Goal: Information Seeking & Learning: Learn about a topic

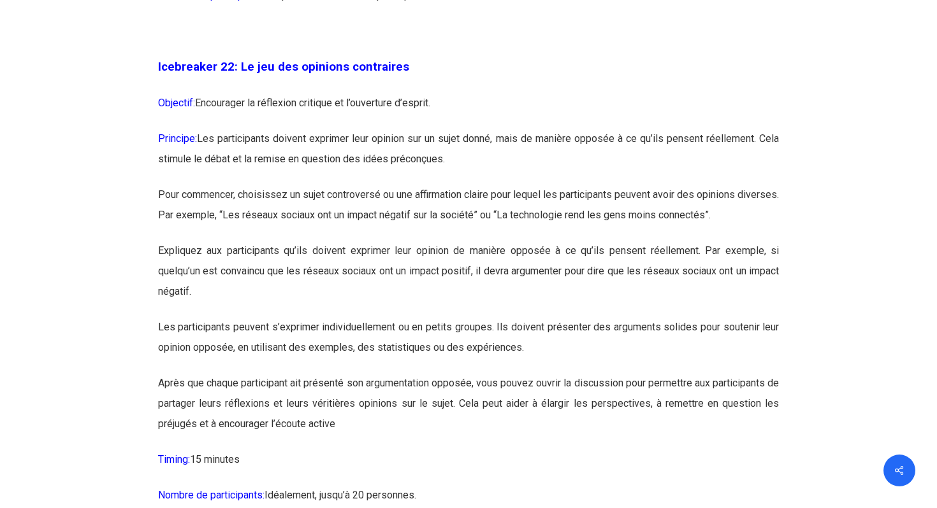
scroll to position [9545, 0]
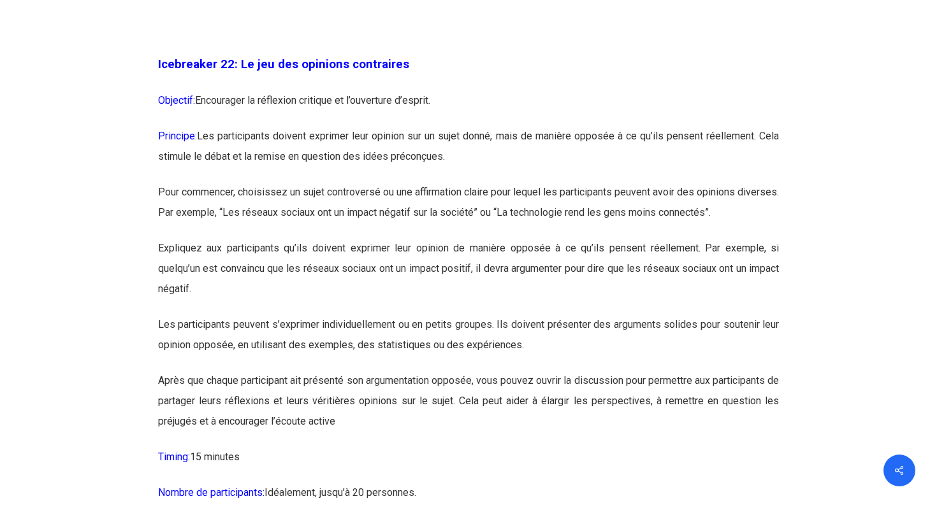
click at [294, 182] on p "Principe: Les participants doivent exprimer leur opinion sur un sujet donné, ma…" at bounding box center [468, 154] width 621 height 56
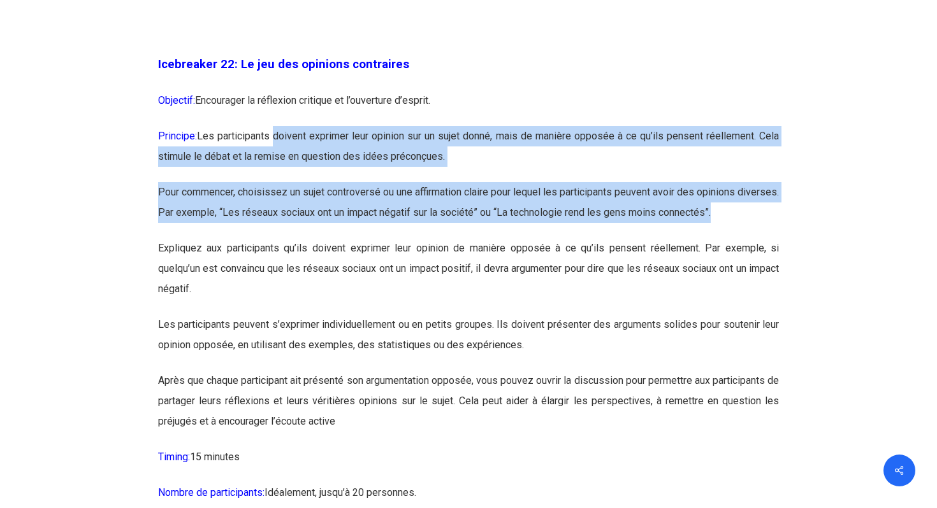
drag, startPoint x: 274, startPoint y: 195, endPoint x: 733, endPoint y: 285, distance: 467.6
copy div "doivent exprimer leur opinion sur un sujet donné, mais de manière opposée à ce …"
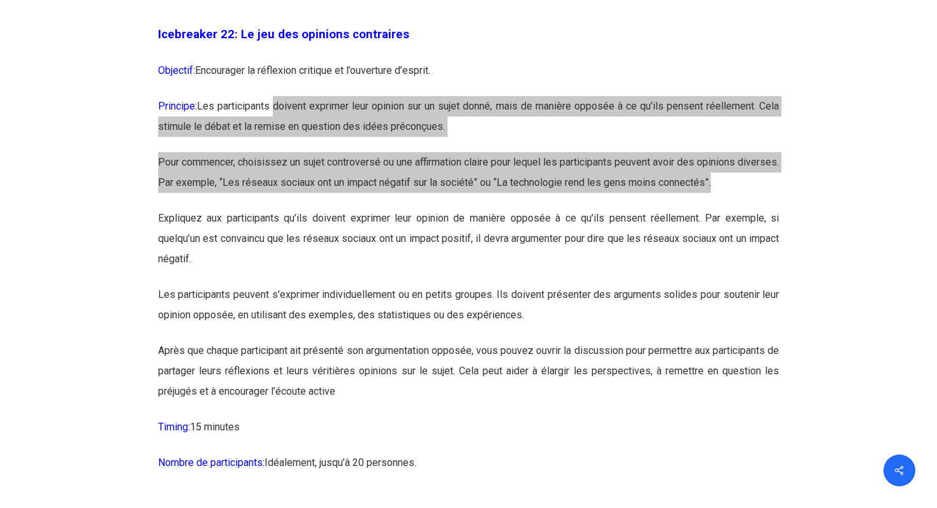
scroll to position [9577, 0]
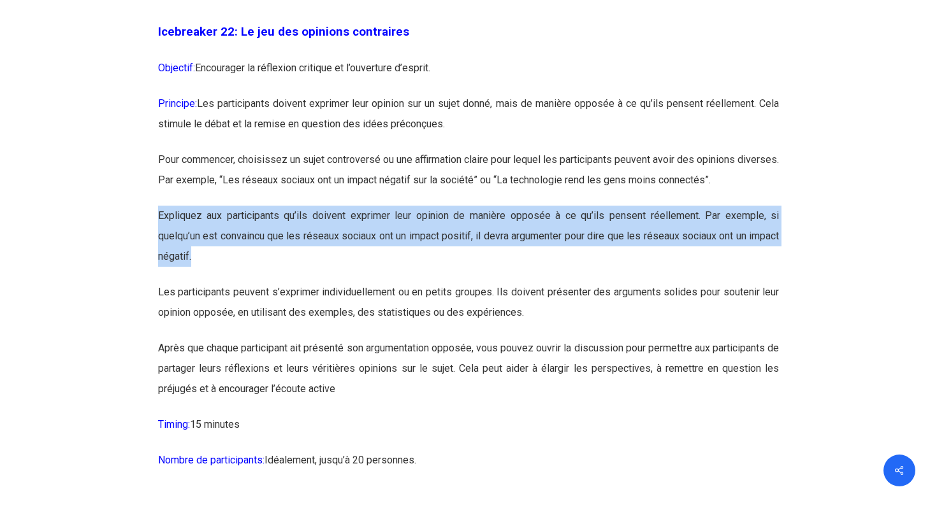
drag, startPoint x: 363, startPoint y: 308, endPoint x: 148, endPoint y: 268, distance: 218.6
copy p "Expliquez aux participants qu’ils doivent exprimer leur opinion de manière oppo…"
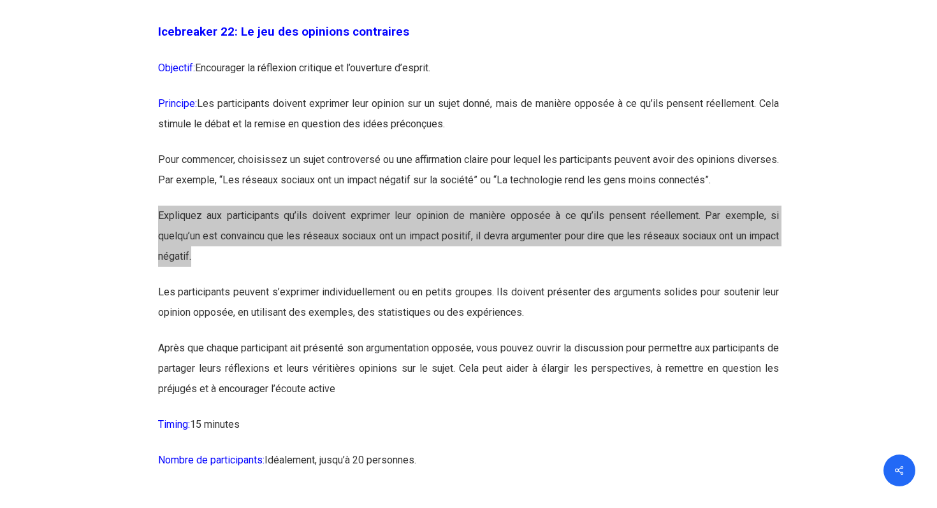
scroll to position [9643, 0]
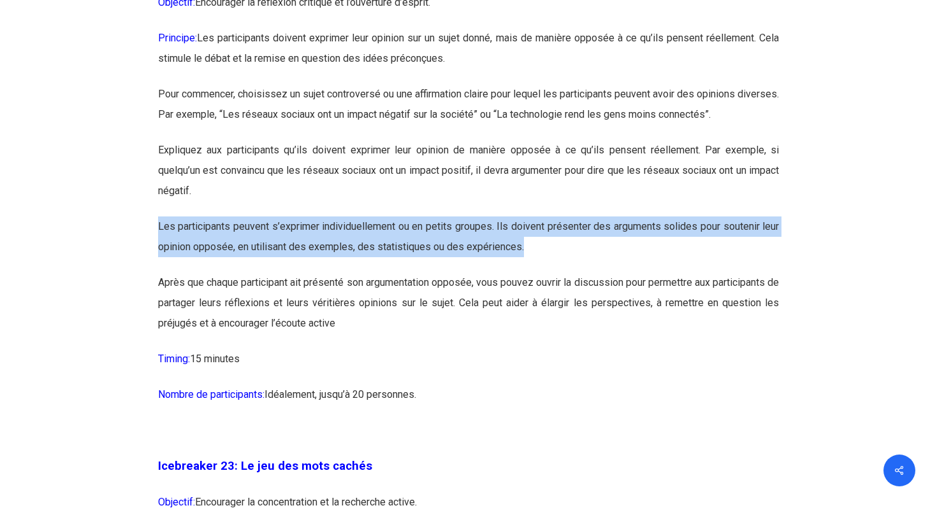
drag, startPoint x: 533, startPoint y: 312, endPoint x: 145, endPoint y: 291, distance: 388.6
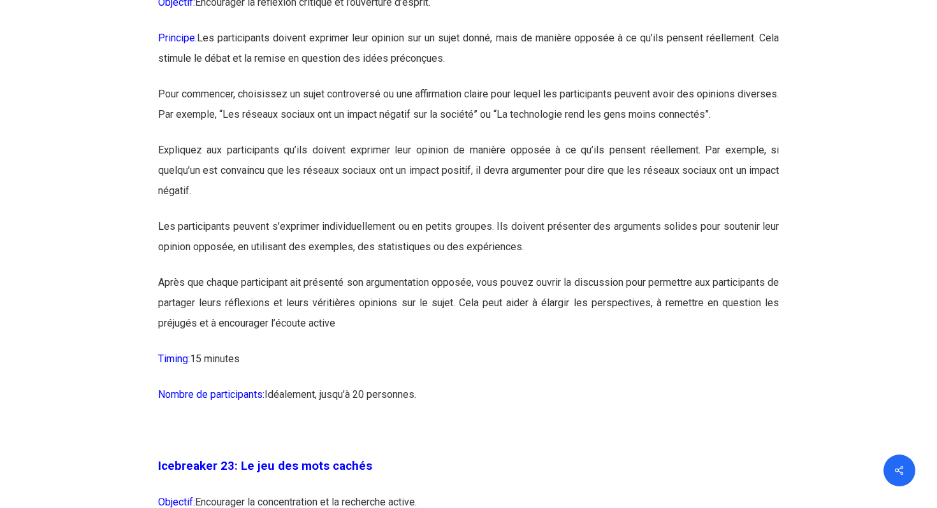
click at [515, 349] on p "Après que chaque participant ait présenté son argumentation opposée, vous pouve…" at bounding box center [468, 311] width 621 height 76
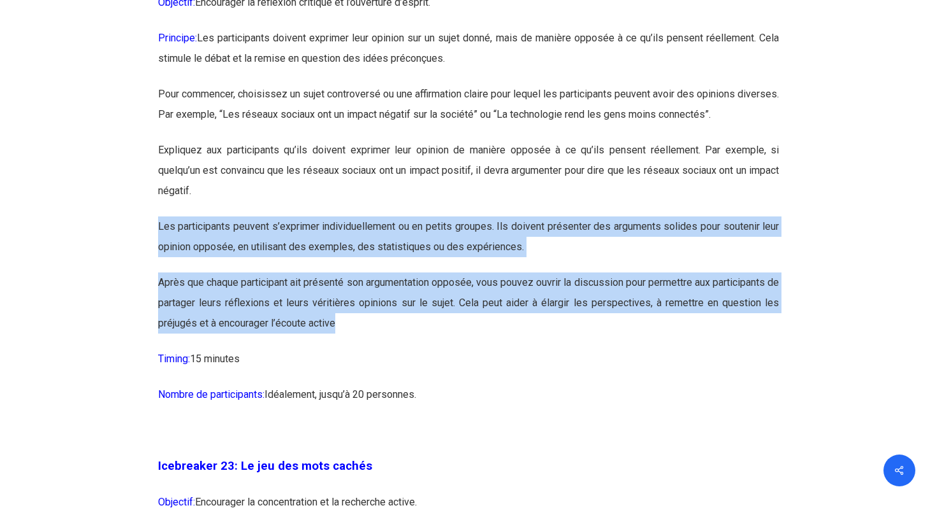
drag, startPoint x: 498, startPoint y: 387, endPoint x: 153, endPoint y: 285, distance: 359.9
copy div "Les participants peuvent s’exprimer individuellement ou en petits groupes. Ils …"
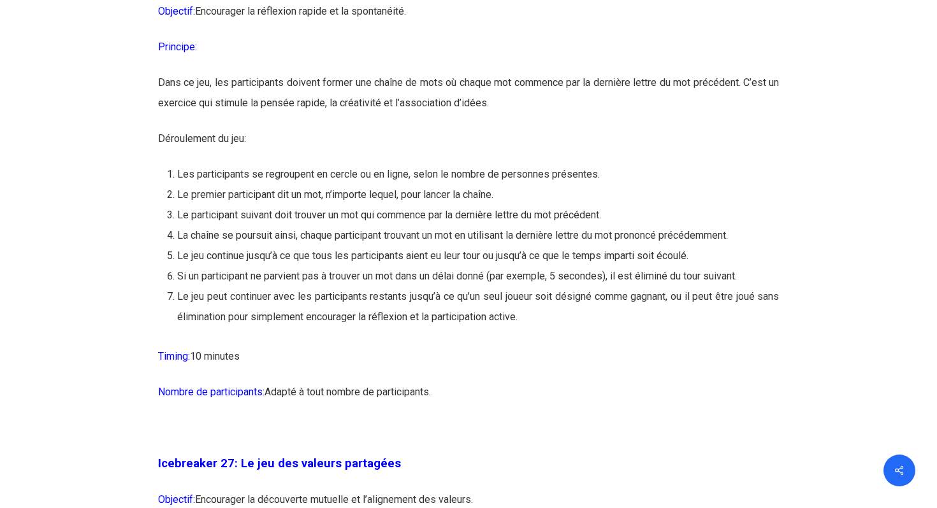
scroll to position [11294, 0]
click at [555, 327] on li "Le jeu peut continuer avec les participants restants jusqu’à ce qu’un seul joue…" at bounding box center [478, 306] width 602 height 41
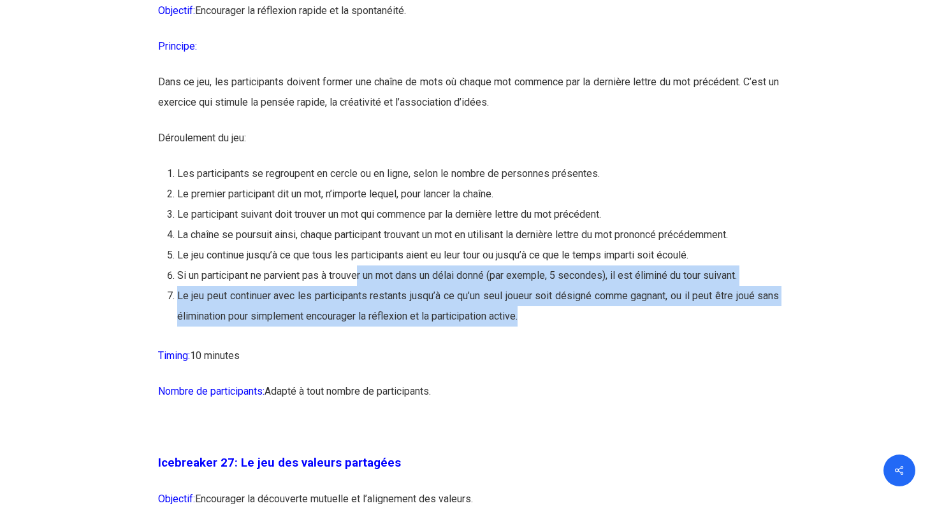
drag, startPoint x: 564, startPoint y: 380, endPoint x: 363, endPoint y: 340, distance: 204.6
click at [363, 327] on ol "Les participants se regroupent en cercle ou en ligne, selon le nombre de person…" at bounding box center [478, 245] width 602 height 163
click at [371, 286] on li "Si un participant ne parvient pas à trouver un mot dans un délai donné (par exe…" at bounding box center [478, 276] width 602 height 20
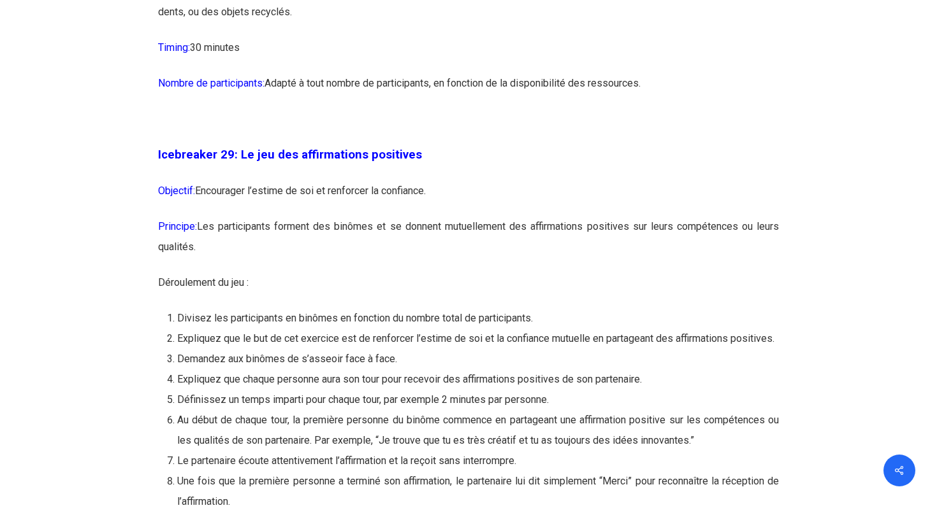
scroll to position [12120, 0]
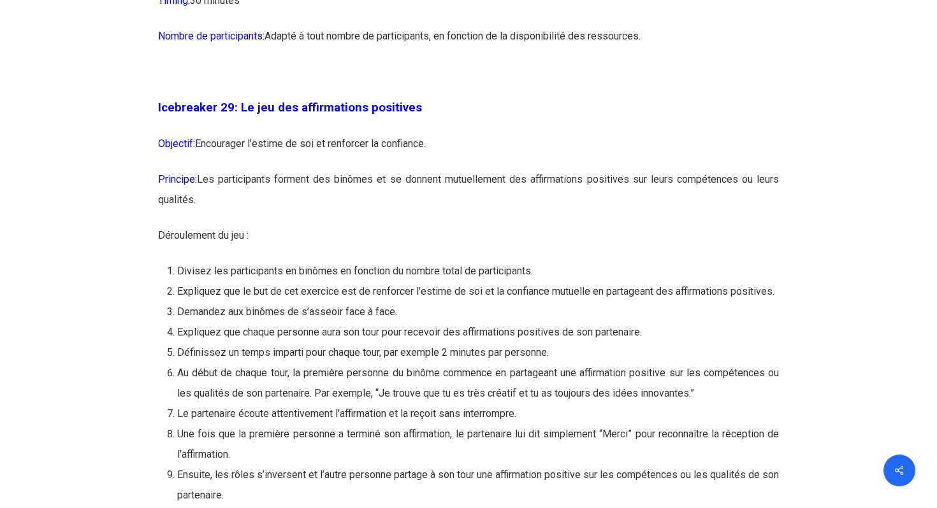
click at [298, 169] on p "Objectif: Encourager l’estime de soi et renforcer la confiance." at bounding box center [468, 152] width 621 height 36
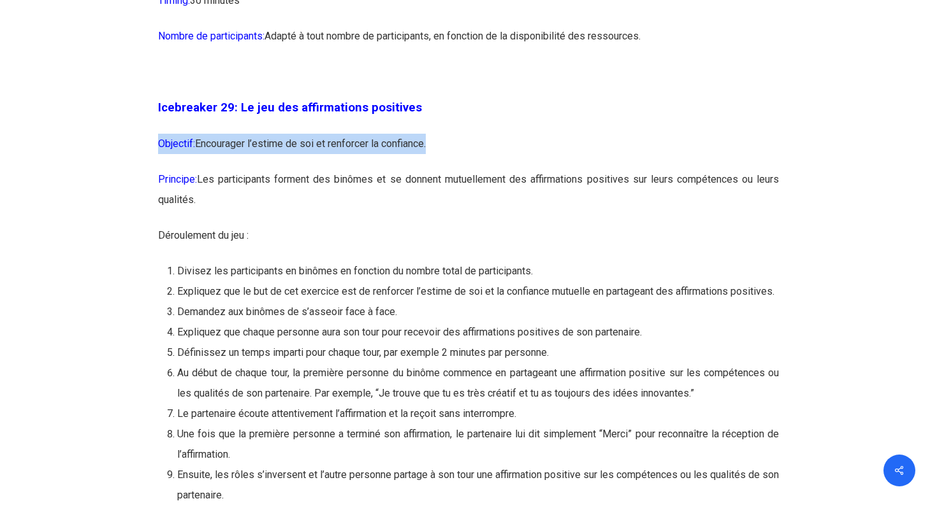
click at [298, 169] on p "Objectif: Encourager l’estime de soi et renforcer la confiance." at bounding box center [468, 152] width 621 height 36
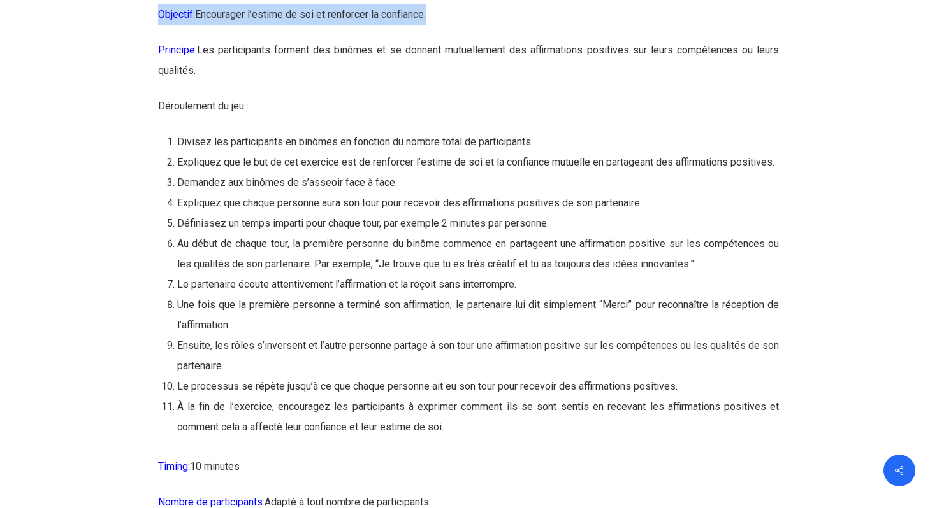
scroll to position [12284, 0]
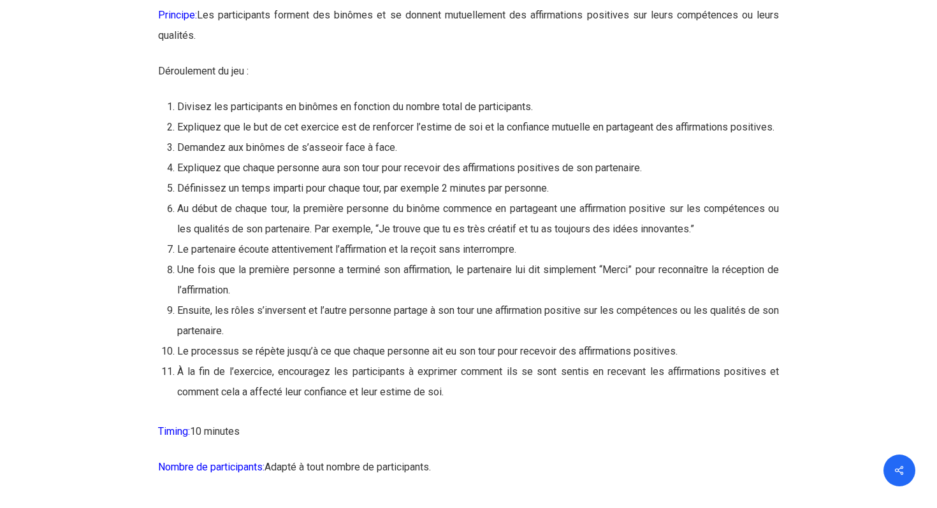
drag, startPoint x: 226, startPoint y: 160, endPoint x: 191, endPoint y: 148, distance: 37.7
click at [226, 117] on li "Divisez les participants en binômes en fonction du nombre total de participants." at bounding box center [478, 107] width 602 height 20
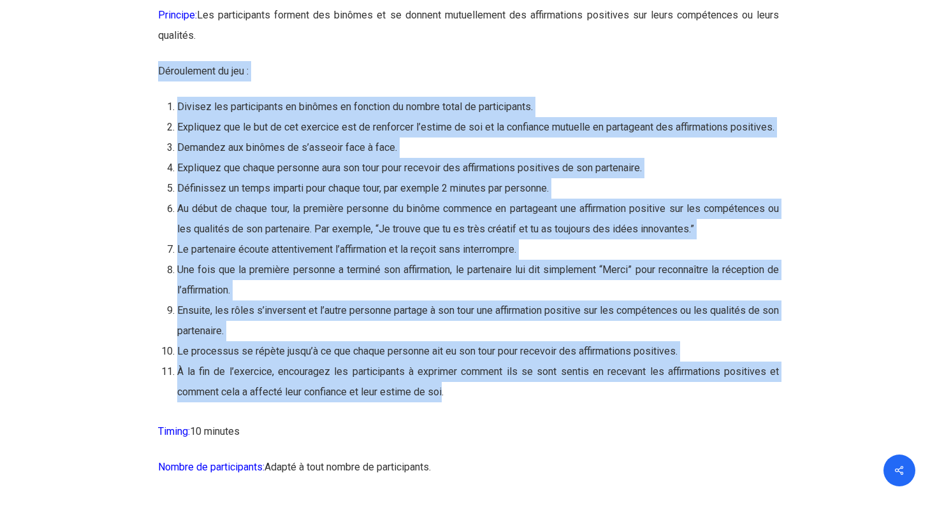
drag, startPoint x: 156, startPoint y: 134, endPoint x: 445, endPoint y: 452, distance: 429.9
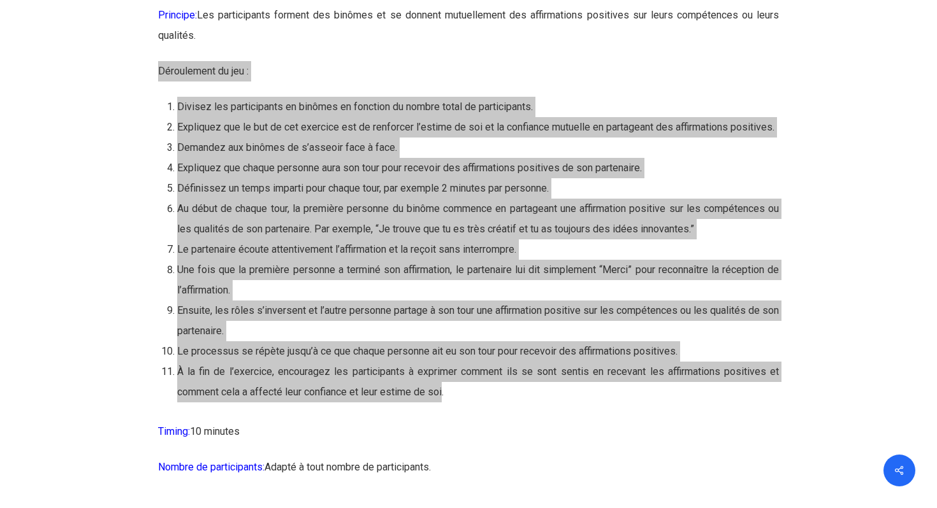
copy div "Loremipsumd si ame : Consect adi elitseddoeiu te incidid ut laboreet do magnaa …"
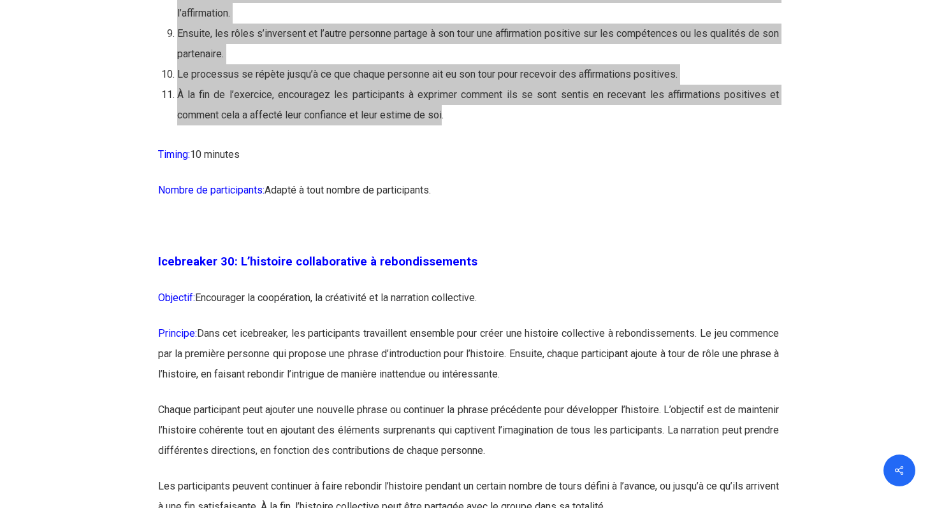
scroll to position [12562, 0]
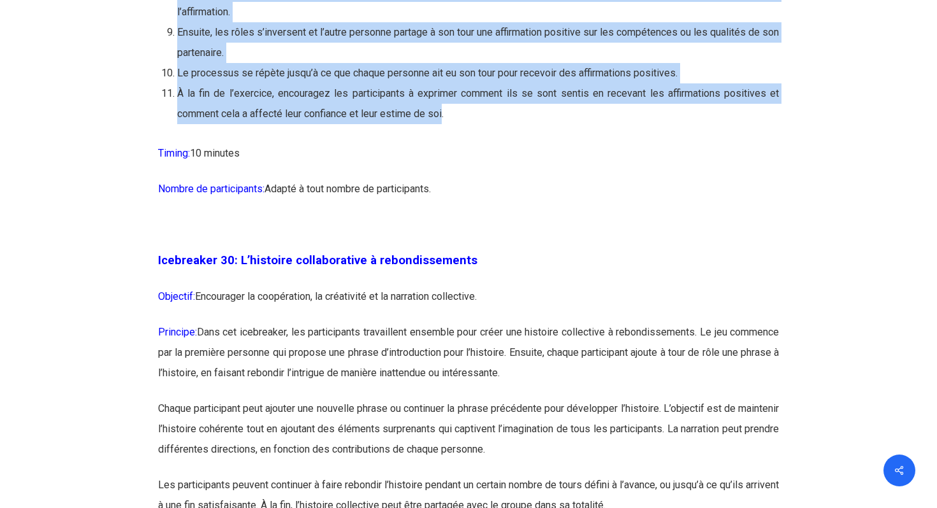
click at [163, 159] on span "Timing:" at bounding box center [174, 153] width 32 height 12
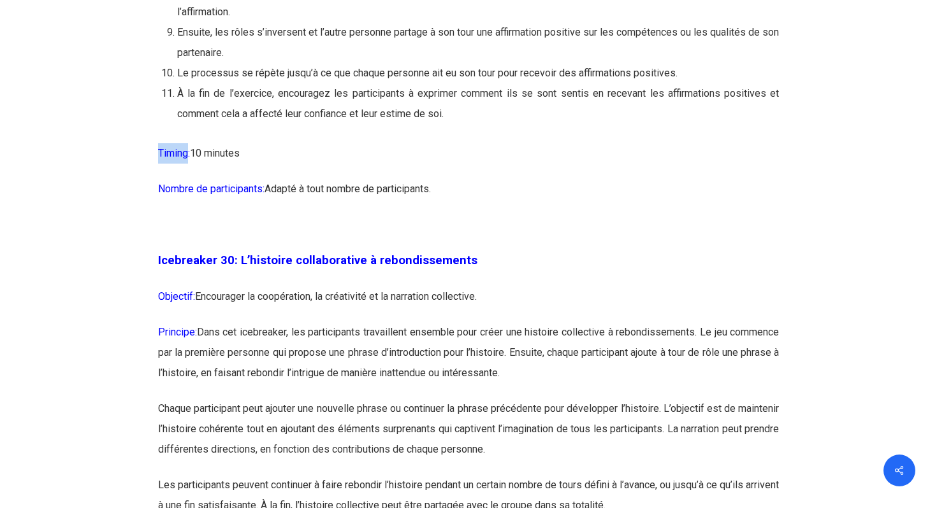
click at [163, 159] on span "Timing:" at bounding box center [174, 153] width 32 height 12
copy div "Timing: 10 minutes"
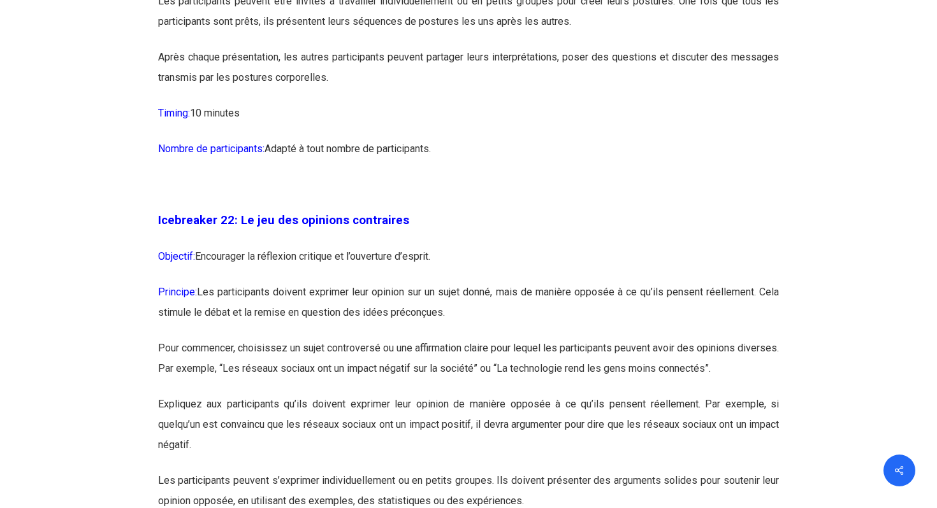
scroll to position [9394, 0]
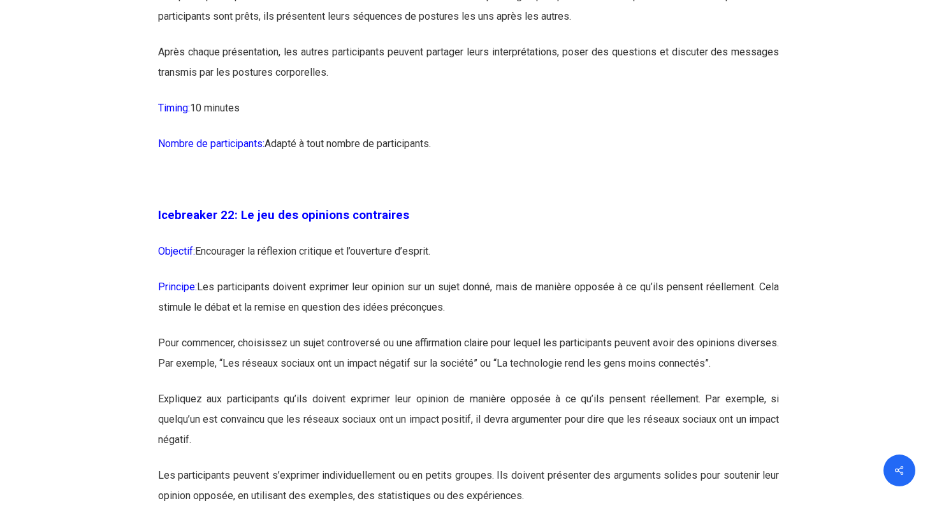
click at [272, 277] on p "Objectif: Encourager la réflexion critique et l’ouverture d’esprit." at bounding box center [468, 259] width 621 height 36
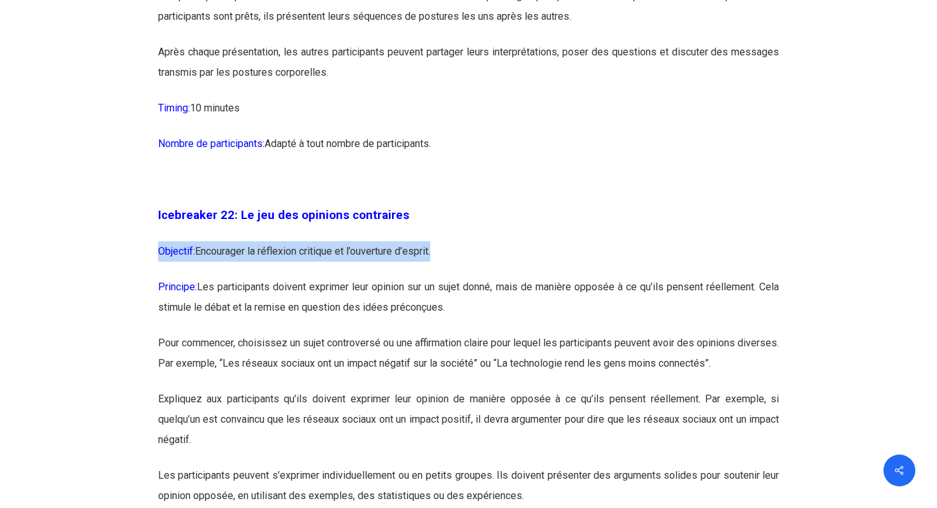
click at [272, 277] on p "Objectif: Encourager la réflexion critique et l’ouverture d’esprit." at bounding box center [468, 259] width 621 height 36
copy div "Objectif: Encourager la réflexion critique et l’ouverture d’esprit."
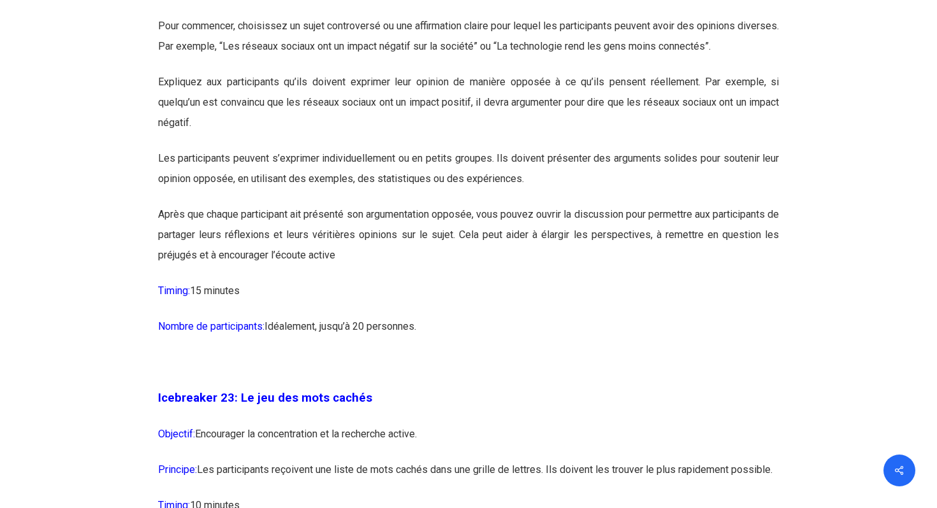
scroll to position [9710, 0]
drag, startPoint x: 272, startPoint y: 357, endPoint x: 131, endPoint y: 348, distance: 141.7
click at [227, 318] on p "Timing: 15 minutes" at bounding box center [468, 300] width 621 height 36
click at [224, 318] on p "Timing: 15 minutes" at bounding box center [468, 300] width 621 height 36
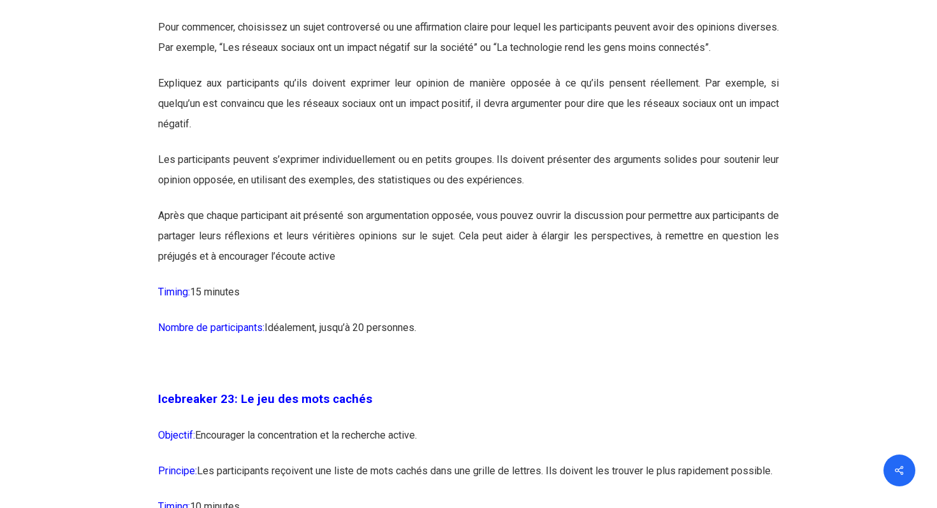
click at [224, 318] on p "Timing: 15 minutes" at bounding box center [468, 300] width 621 height 36
copy div "Timing: 15 minutes"
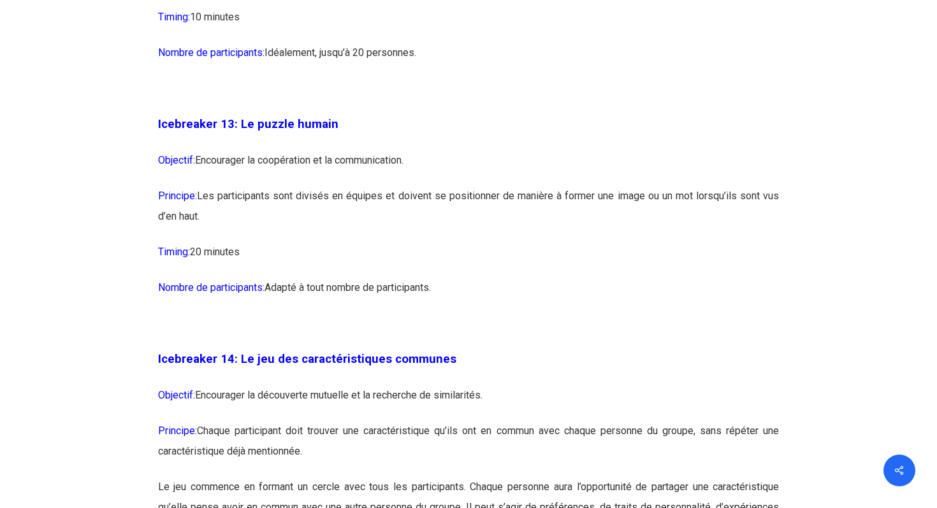
scroll to position [5779, 0]
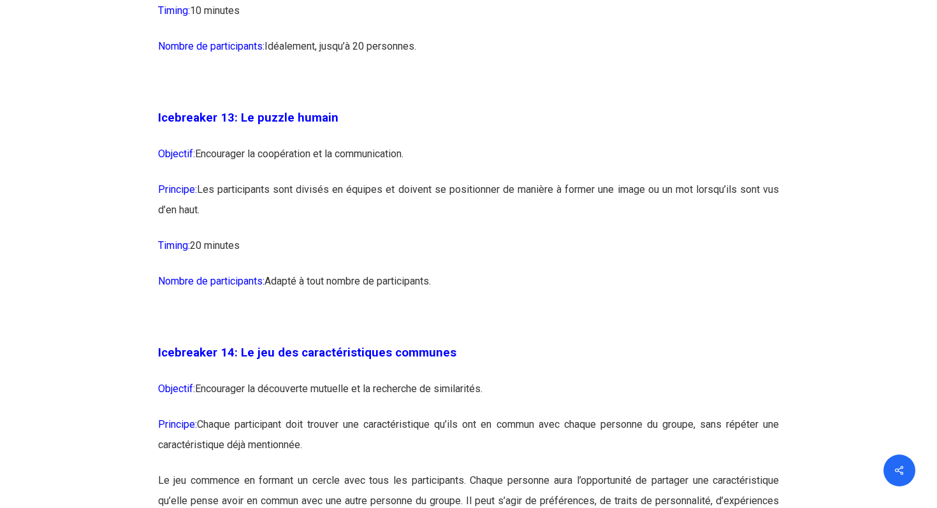
click at [262, 415] on p "Objectif: Encourager la découverte mutuelle et la recherche de similarités." at bounding box center [468, 397] width 621 height 36
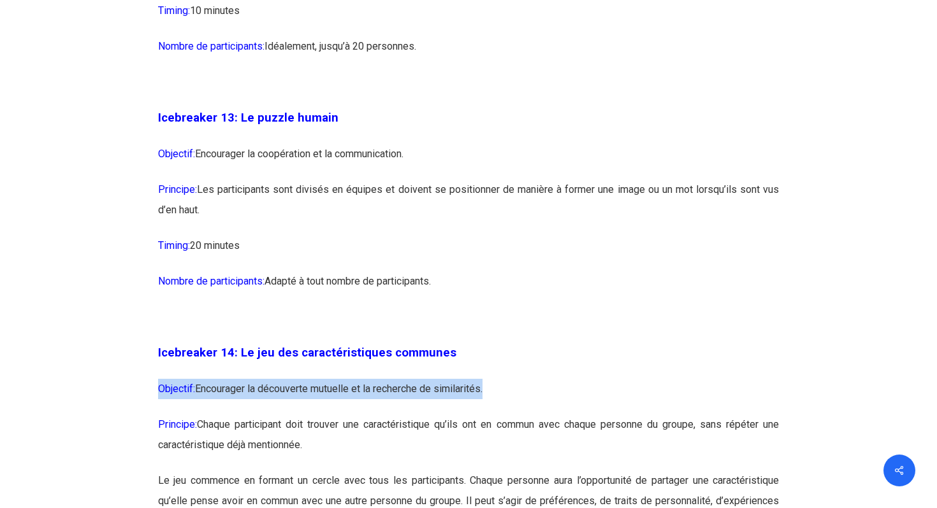
click at [262, 415] on p "Objectif: Encourager la découverte mutuelle et la recherche de similarités." at bounding box center [468, 397] width 621 height 36
copy div "Objectif: Encourager la découverte mutuelle et la recherche de similarités."
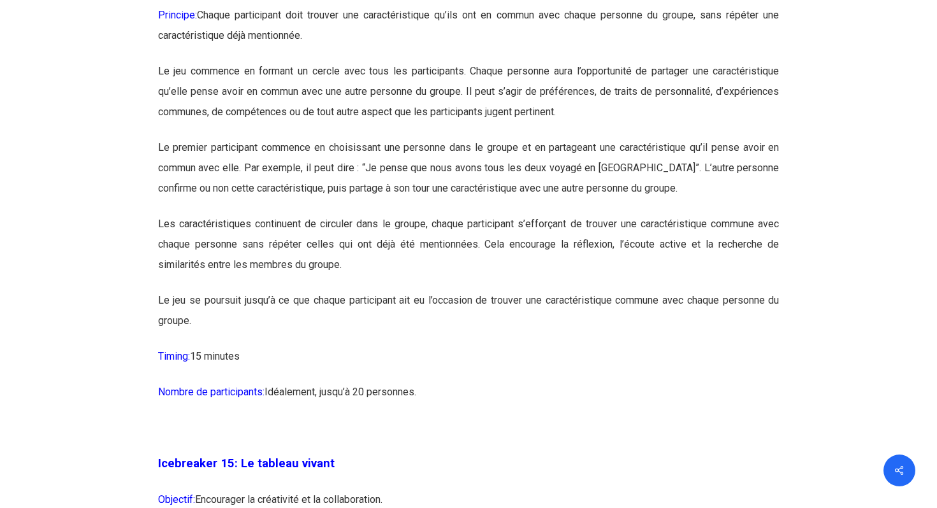
scroll to position [6194, 0]
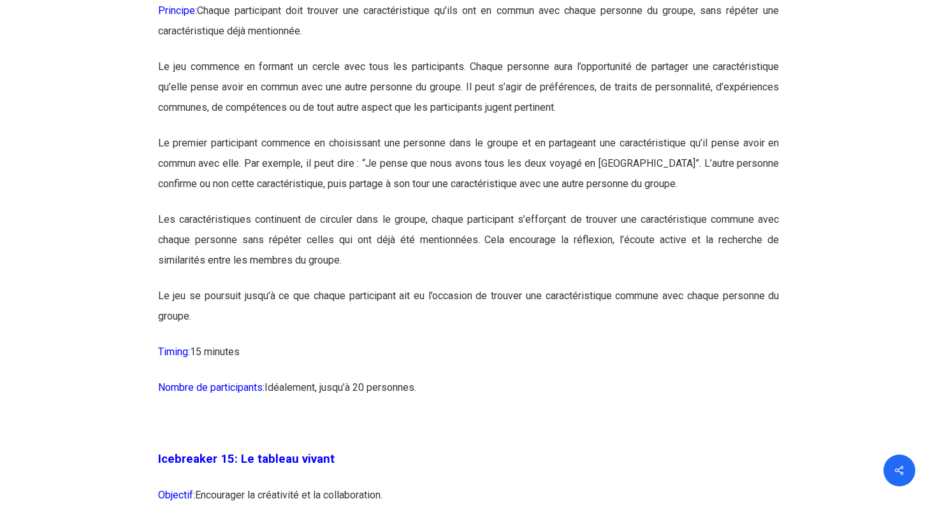
click at [188, 358] on span "Timing:" at bounding box center [174, 352] width 32 height 12
copy div "Timing: 15 minutes"
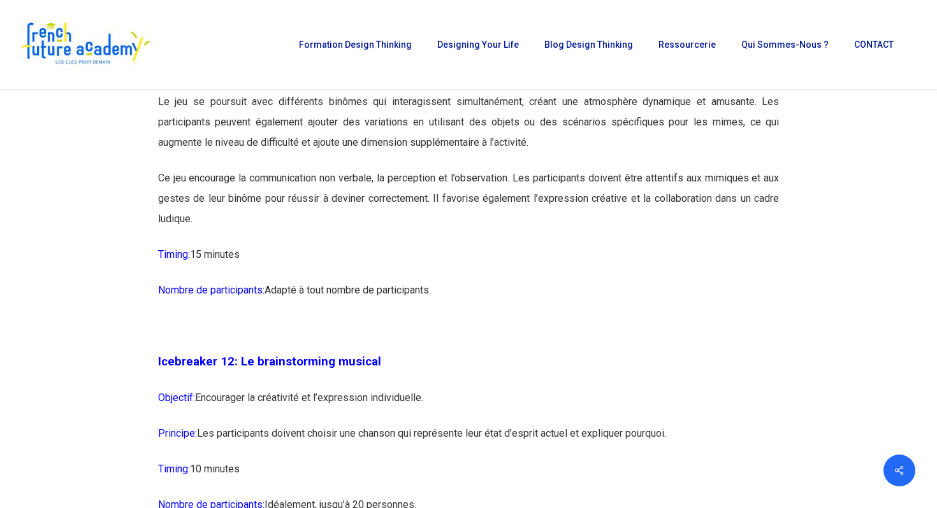
scroll to position [5318, 0]
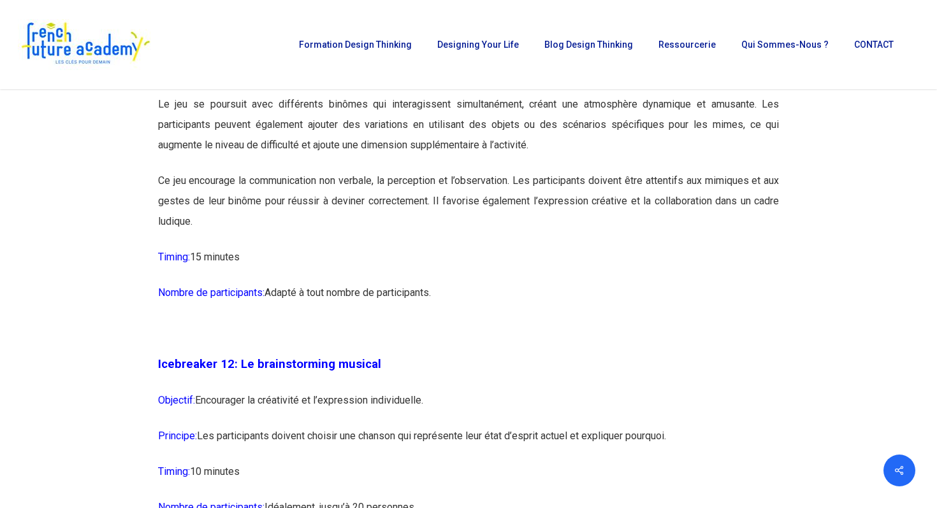
click at [429, 241] on p "Ce jeu encourage la communication non verbale, la perception et l’observation. …" at bounding box center [468, 209] width 621 height 76
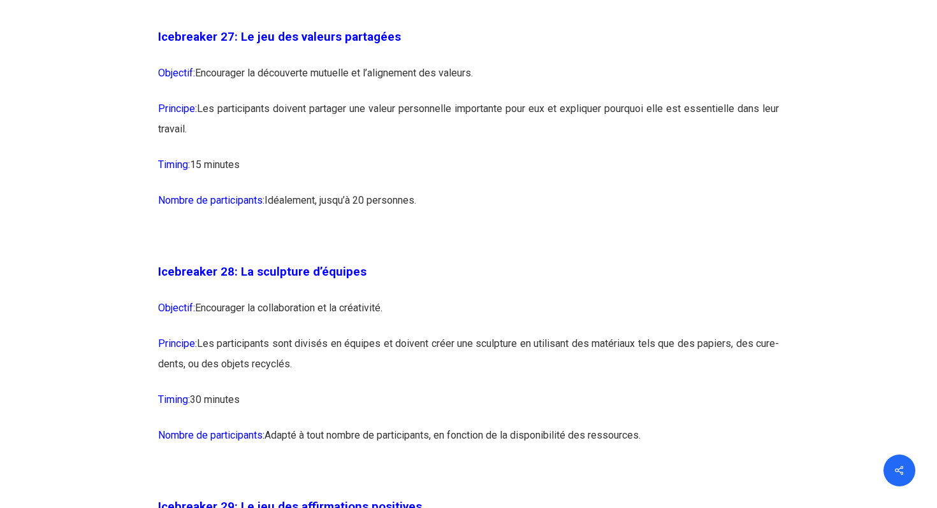
scroll to position [11730, 0]
